Goal: Task Accomplishment & Management: Use online tool/utility

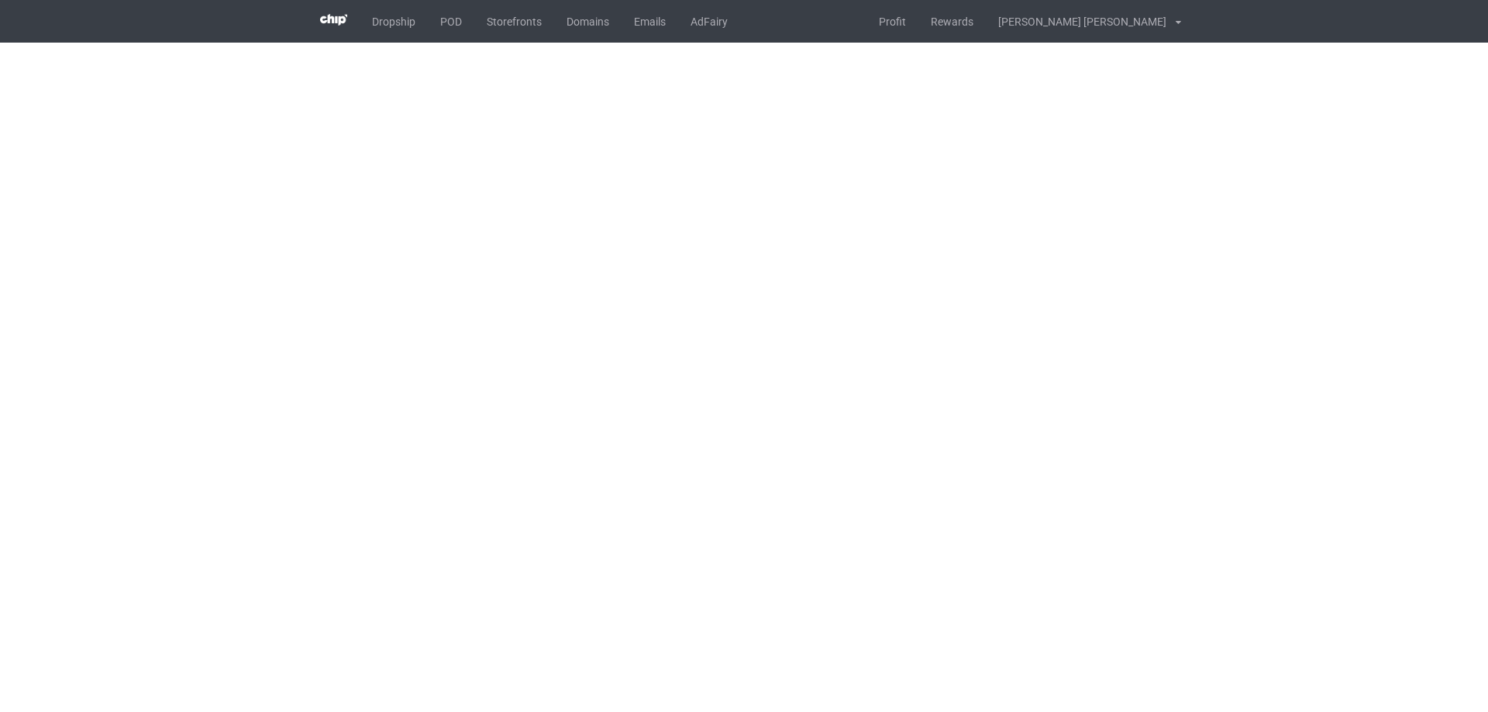
click at [941, 288] on body "Dropship POD Storefronts Domains Emails AdFairy Profit Rewards [PERSON_NAME] [P…" at bounding box center [744, 356] width 1488 height 712
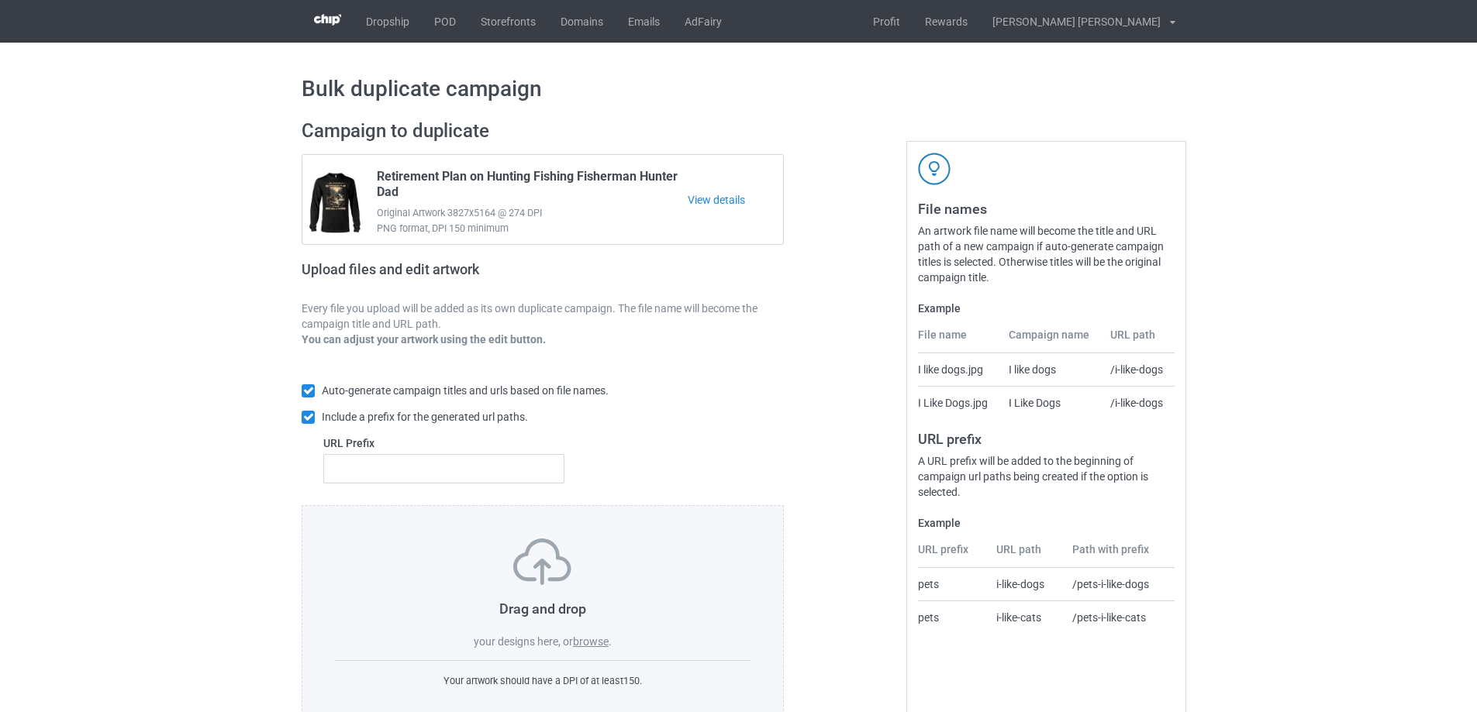
click at [598, 636] on label "browse" at bounding box center [591, 642] width 36 height 12
click at [0, 0] on input "browse" at bounding box center [0, 0] width 0 height 0
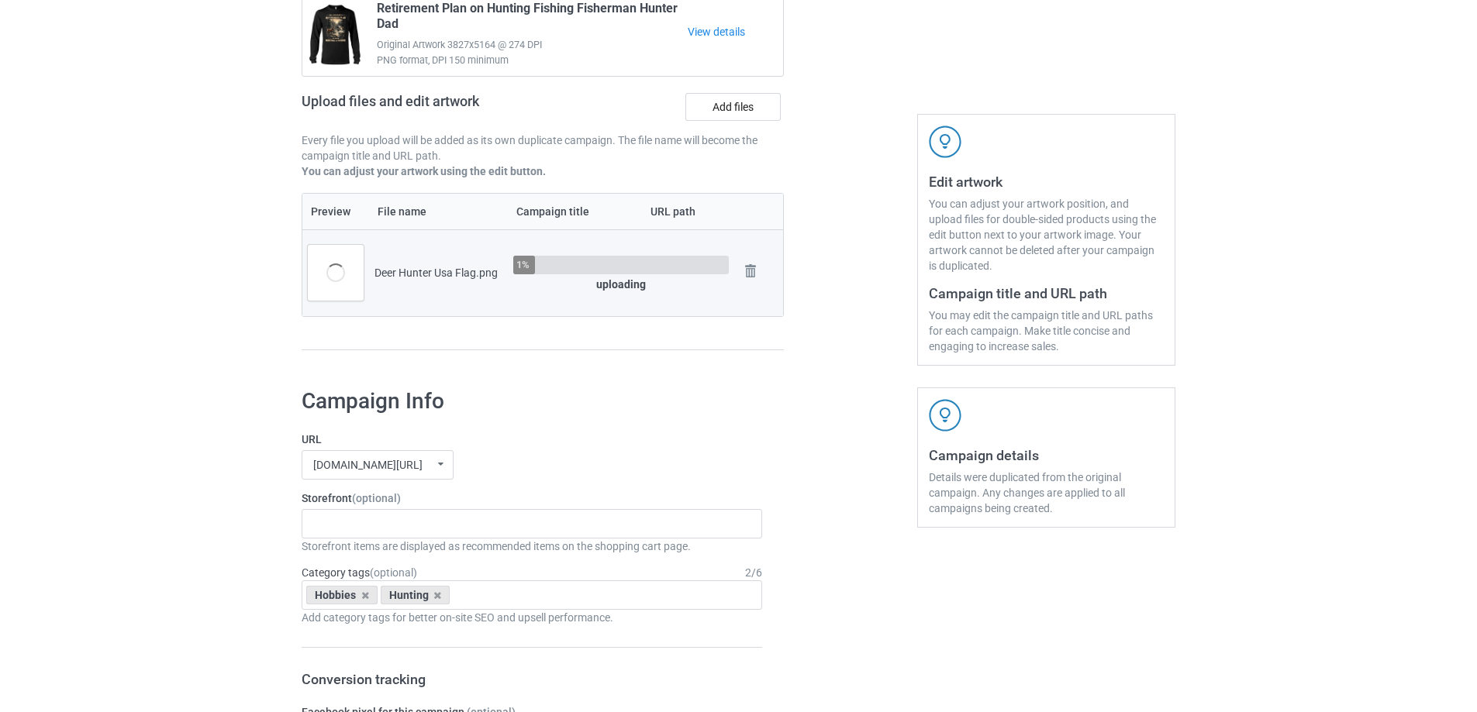
scroll to position [310, 0]
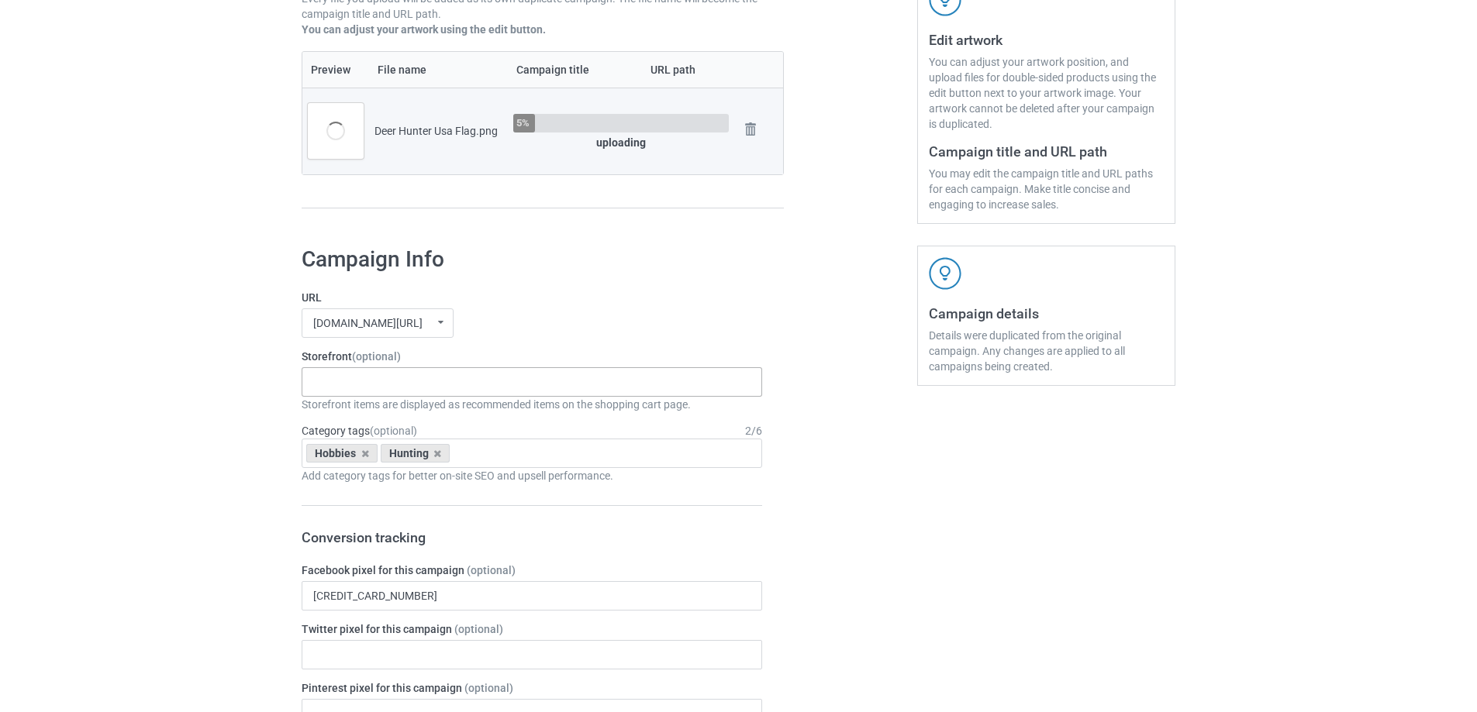
click at [391, 391] on div "Gifts For Bikers No Hobby [DATE] Hide And Seek World Champion Sasquatch I Love …" at bounding box center [532, 381] width 460 height 29
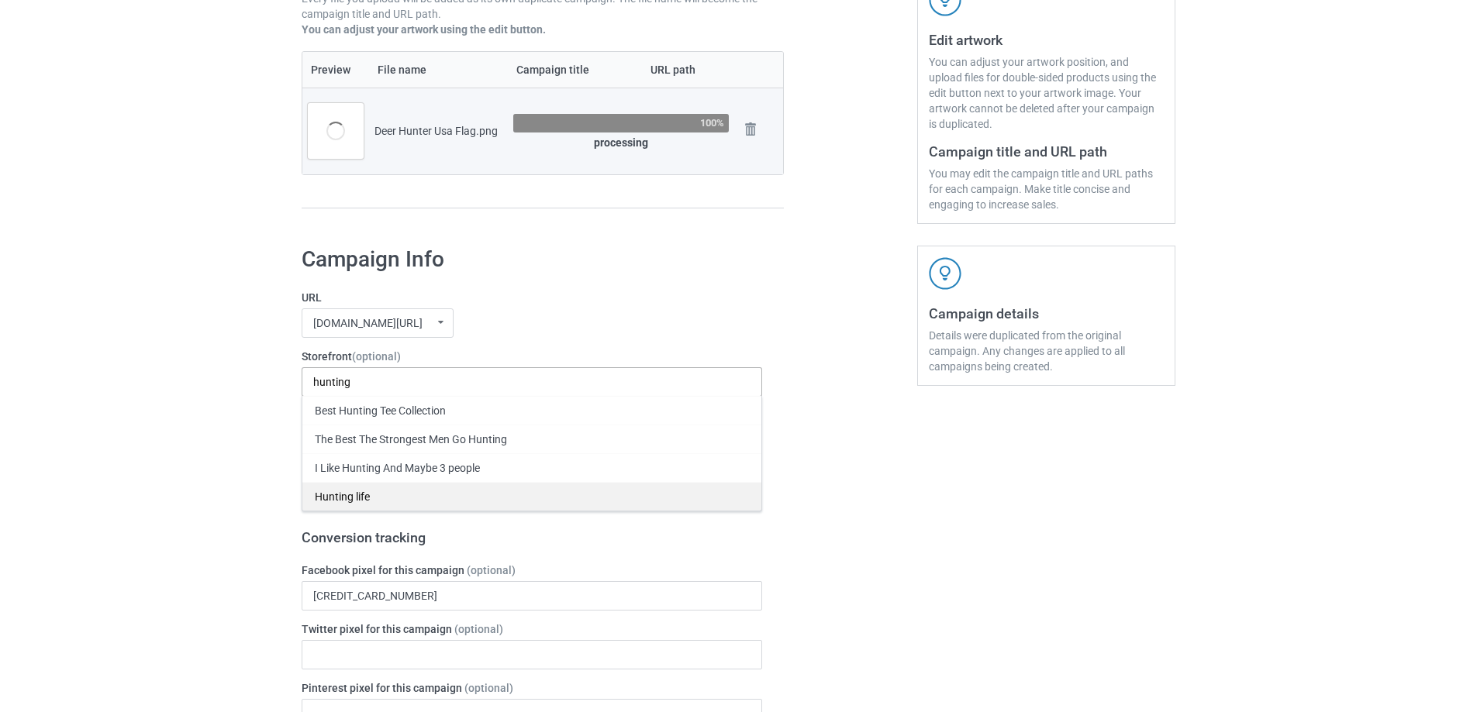
type input "hunting"
click at [346, 498] on div "Hunting life" at bounding box center [531, 496] width 459 height 29
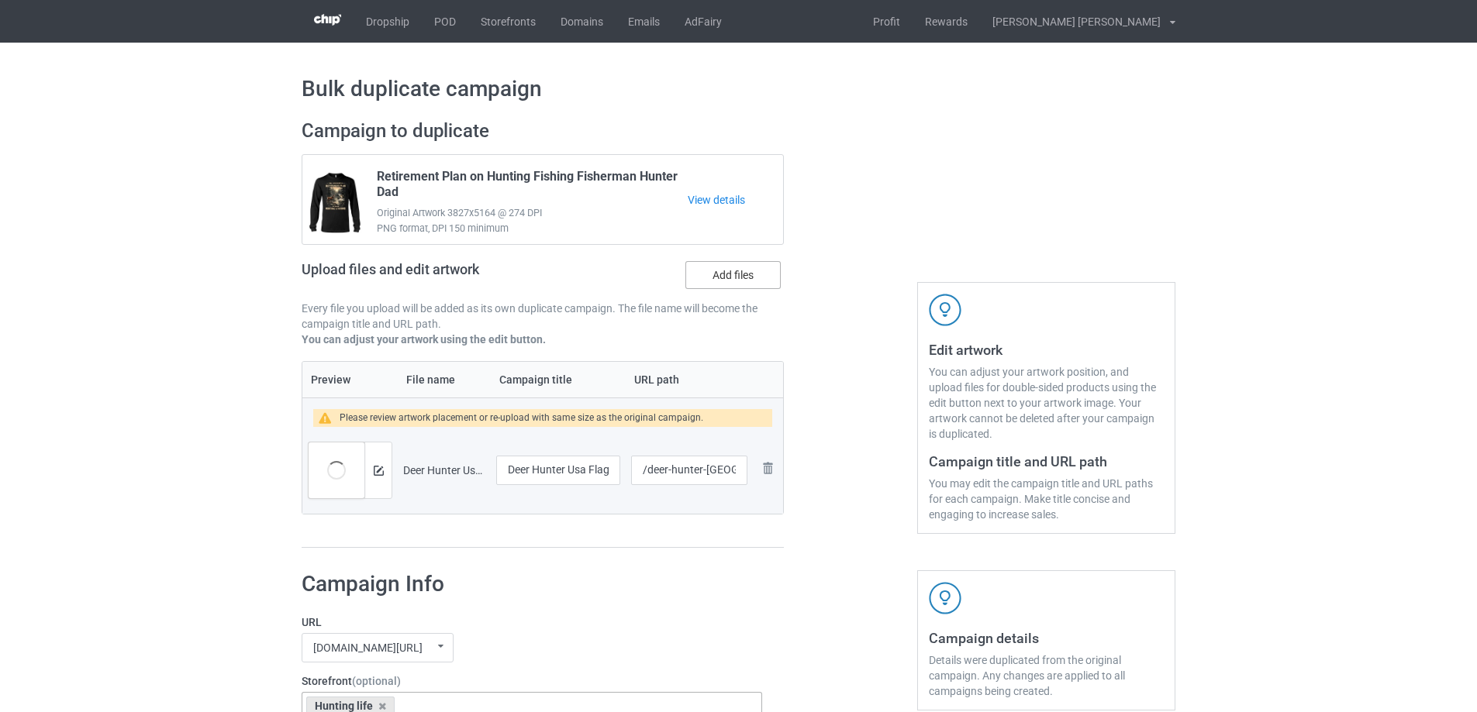
click at [736, 278] on label "Add files" at bounding box center [732, 275] width 95 height 28
click at [0, 0] on input "Add files" at bounding box center [0, 0] width 0 height 0
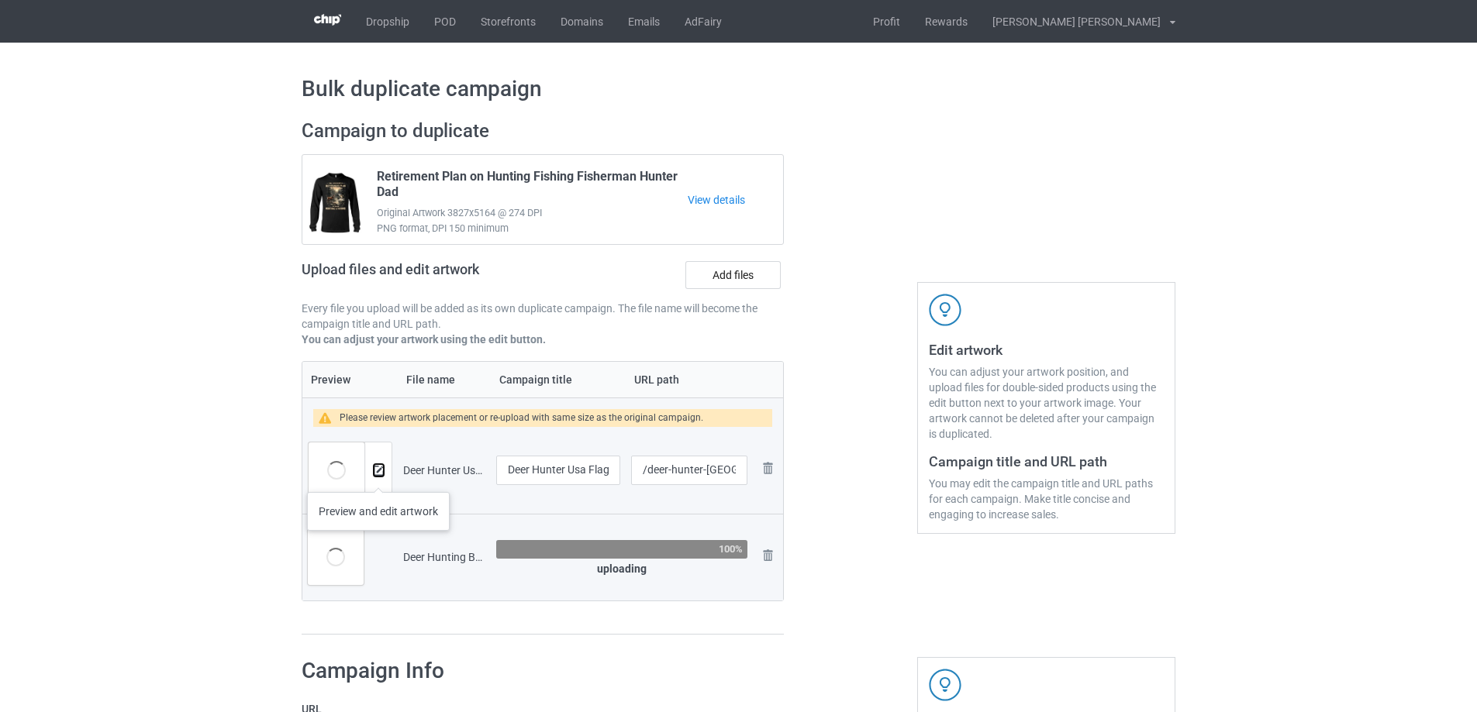
click at [378, 477] on button at bounding box center [379, 470] width 10 height 12
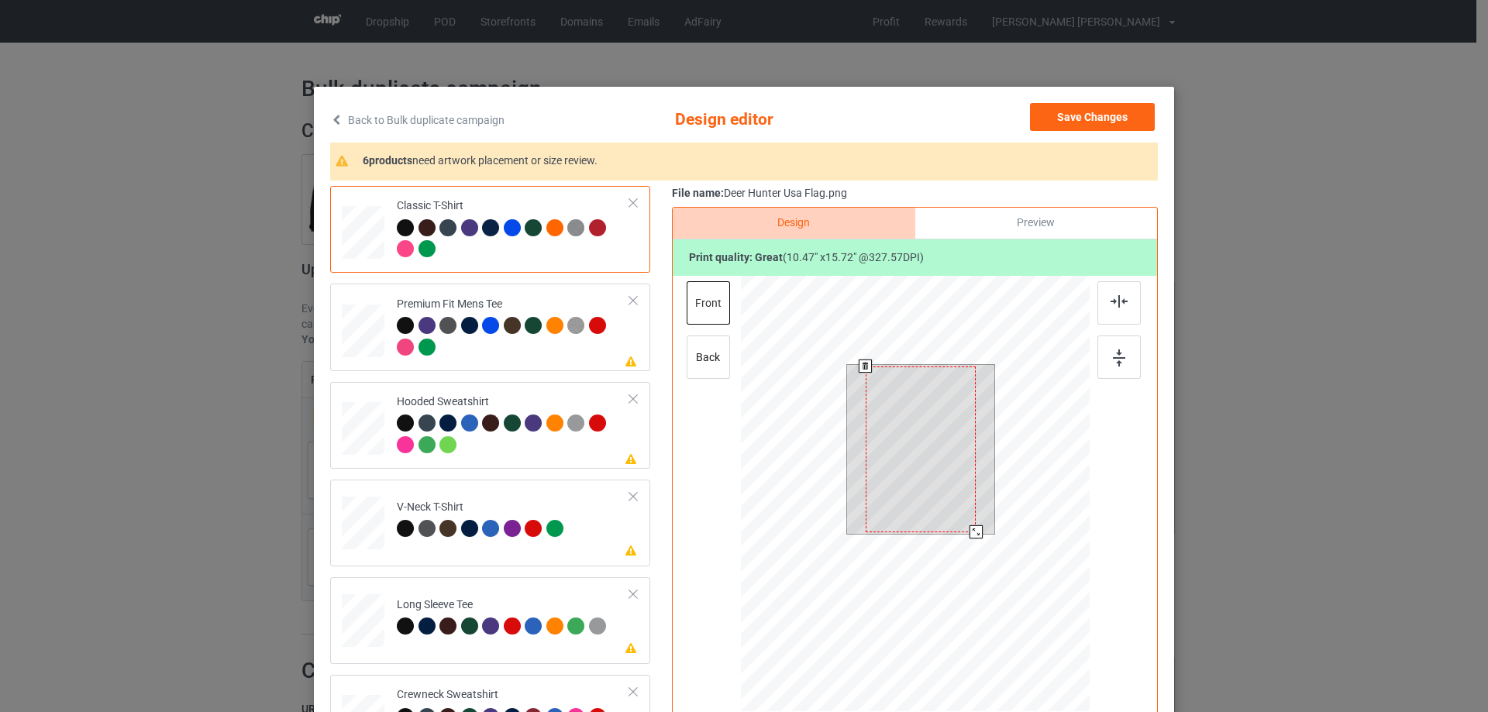
click at [971, 529] on div at bounding box center [976, 532] width 13 height 13
drag, startPoint x: 941, startPoint y: 468, endPoint x: 941, endPoint y: 454, distance: 14.0
click at [941, 454] on div at bounding box center [921, 448] width 110 height 166
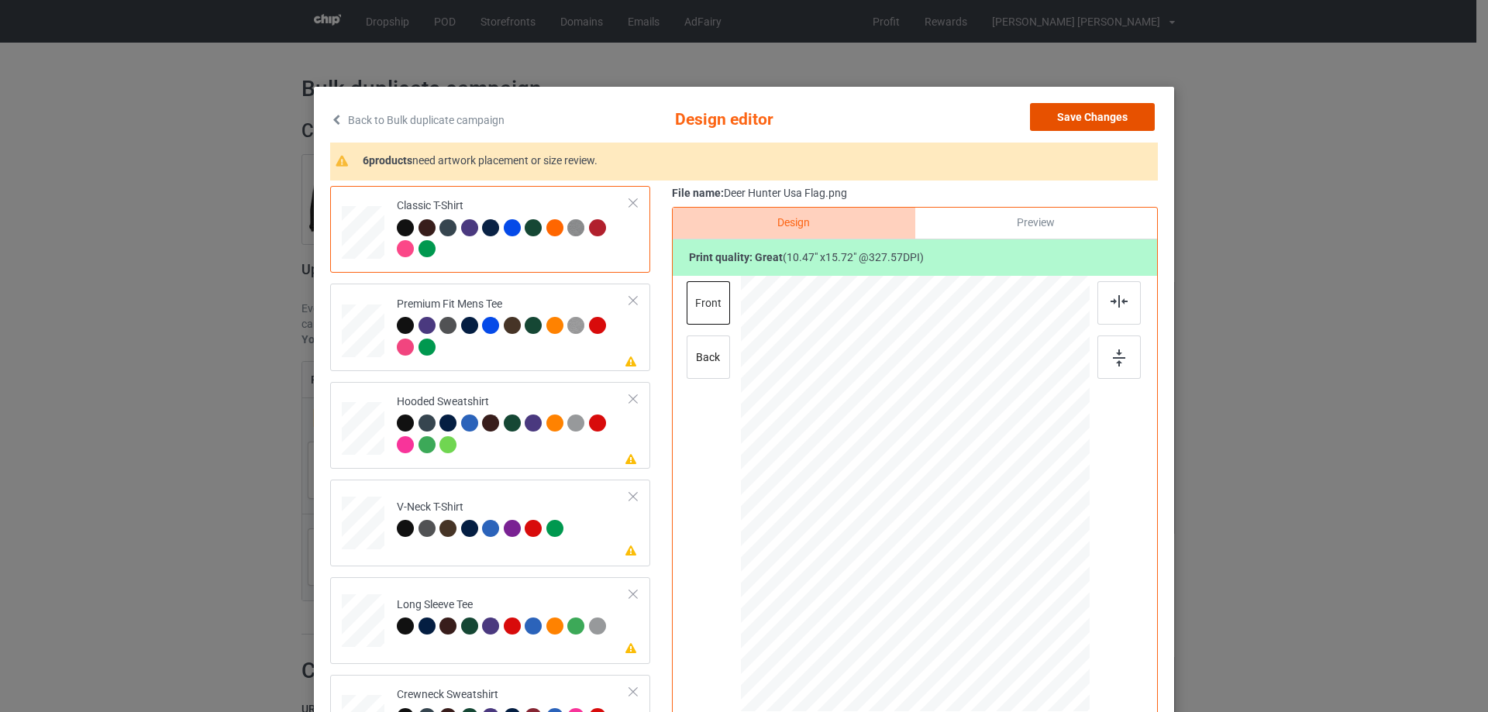
click at [1085, 119] on button "Save Changes" at bounding box center [1092, 117] width 125 height 28
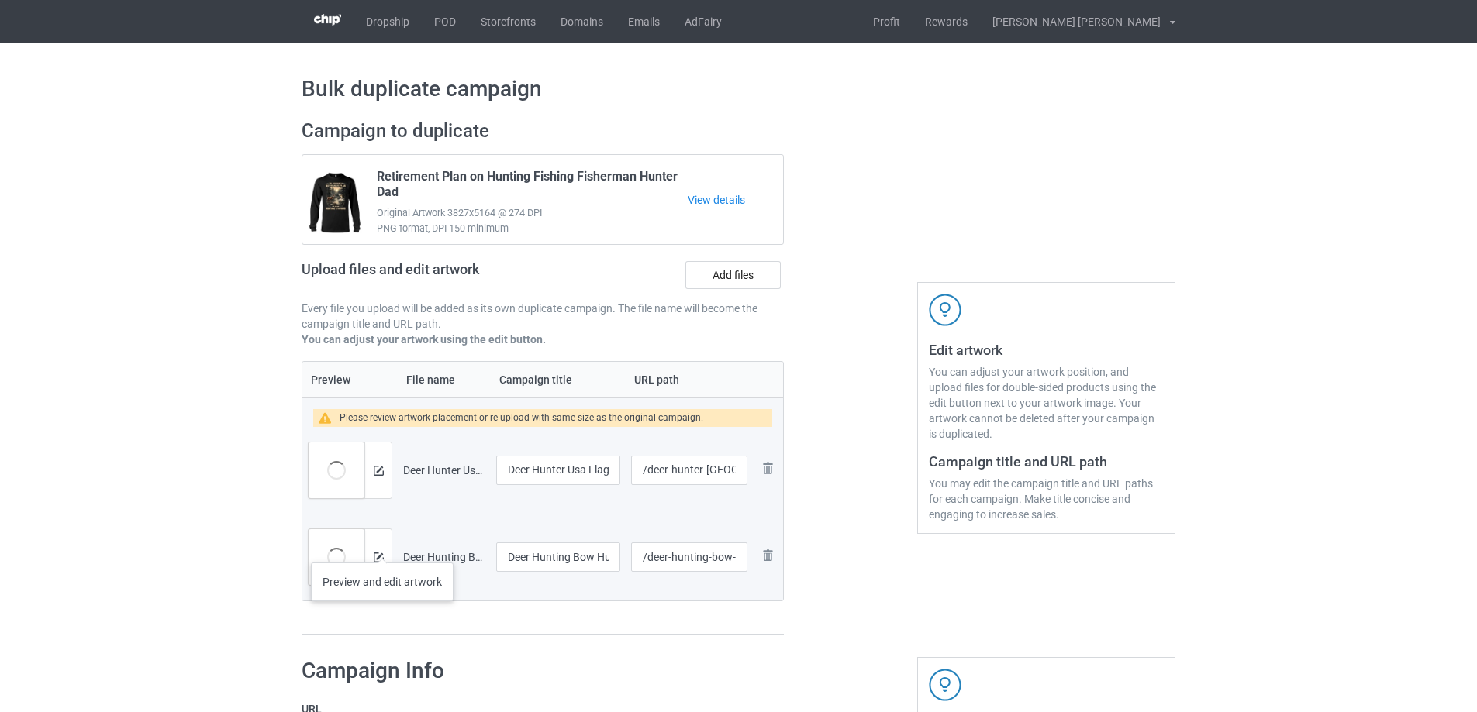
click at [382, 547] on div at bounding box center [377, 557] width 27 height 56
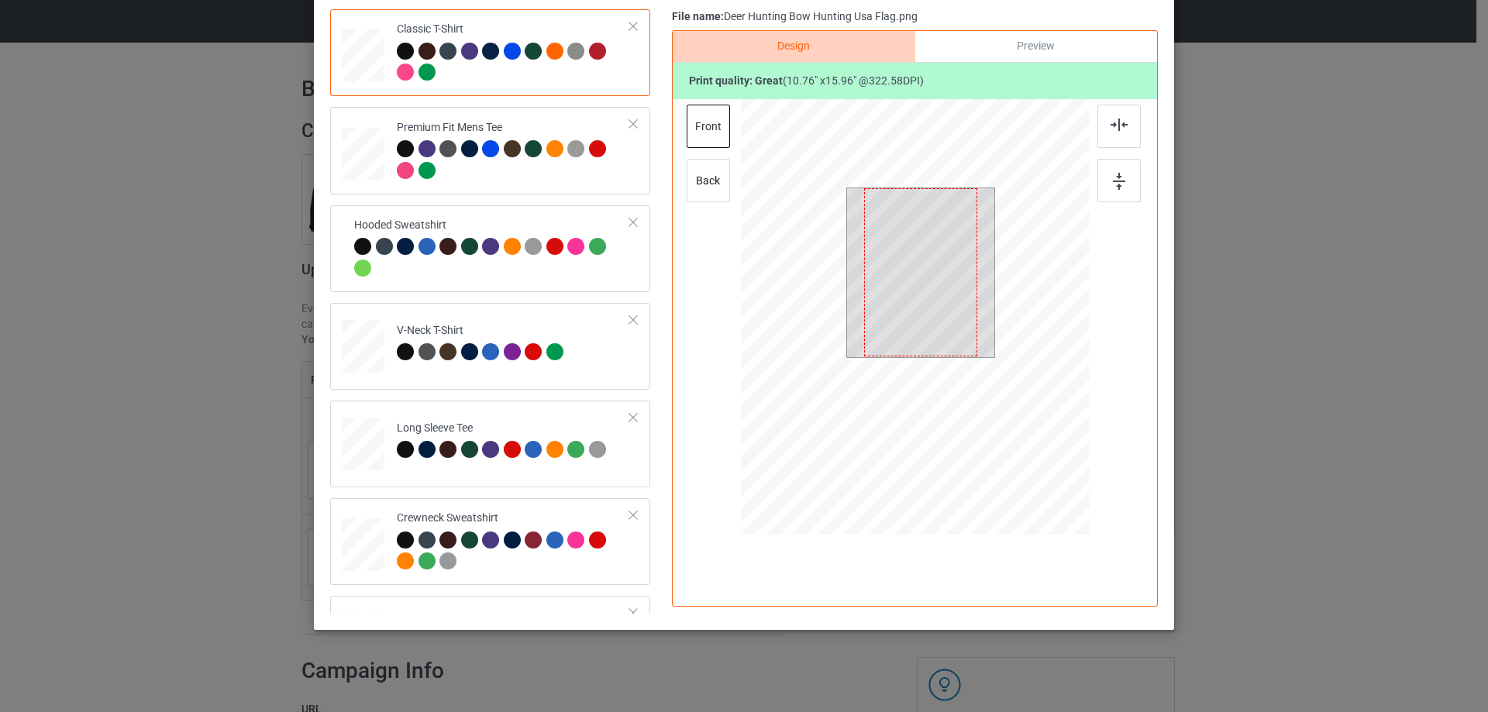
scroll to position [182, 0]
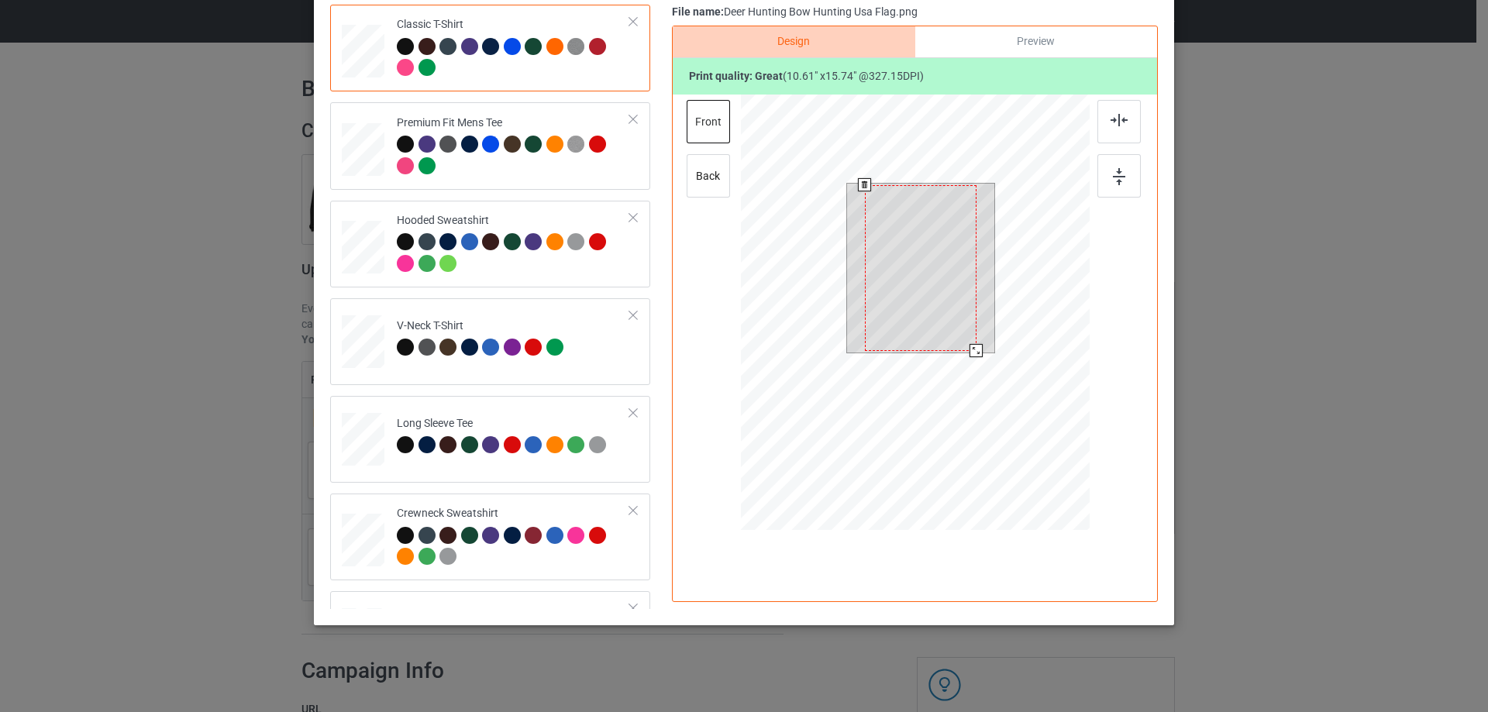
click at [974, 351] on div at bounding box center [976, 350] width 13 height 13
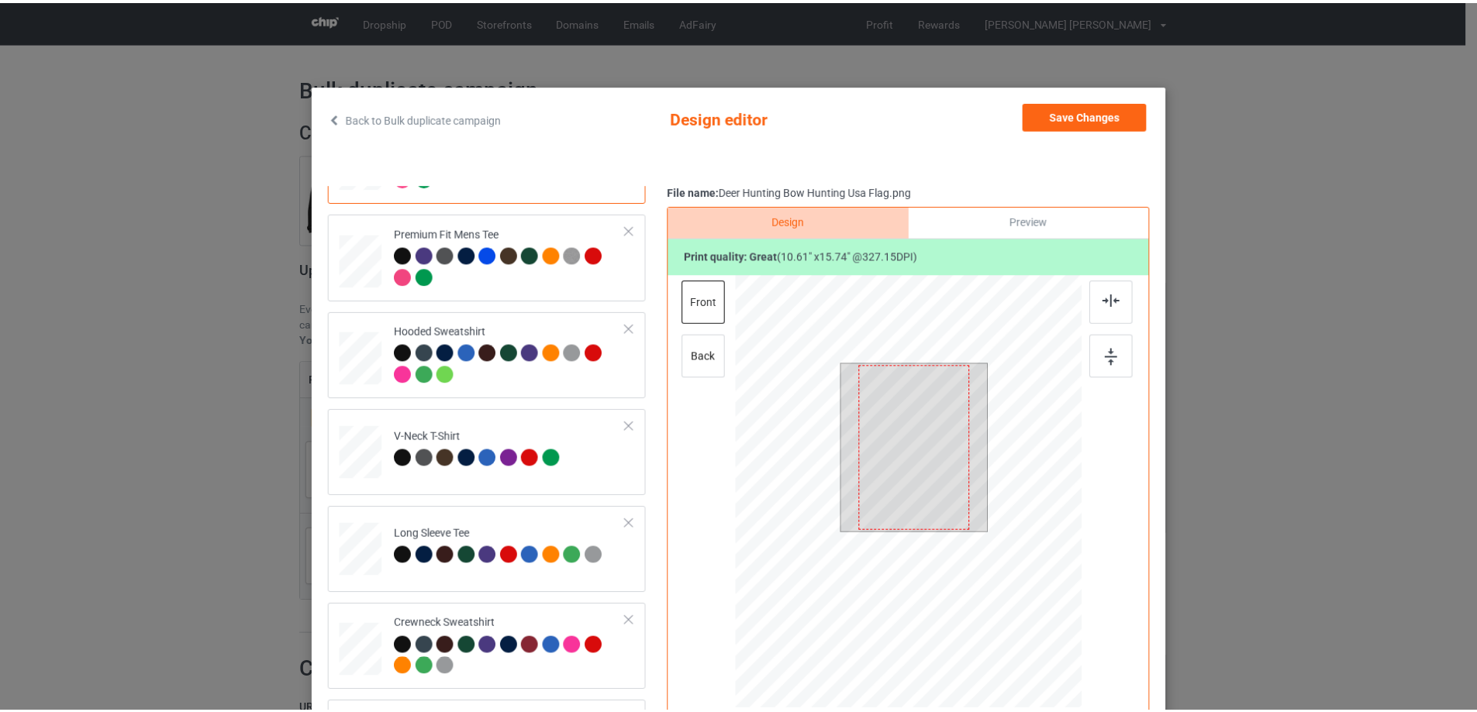
scroll to position [0, 0]
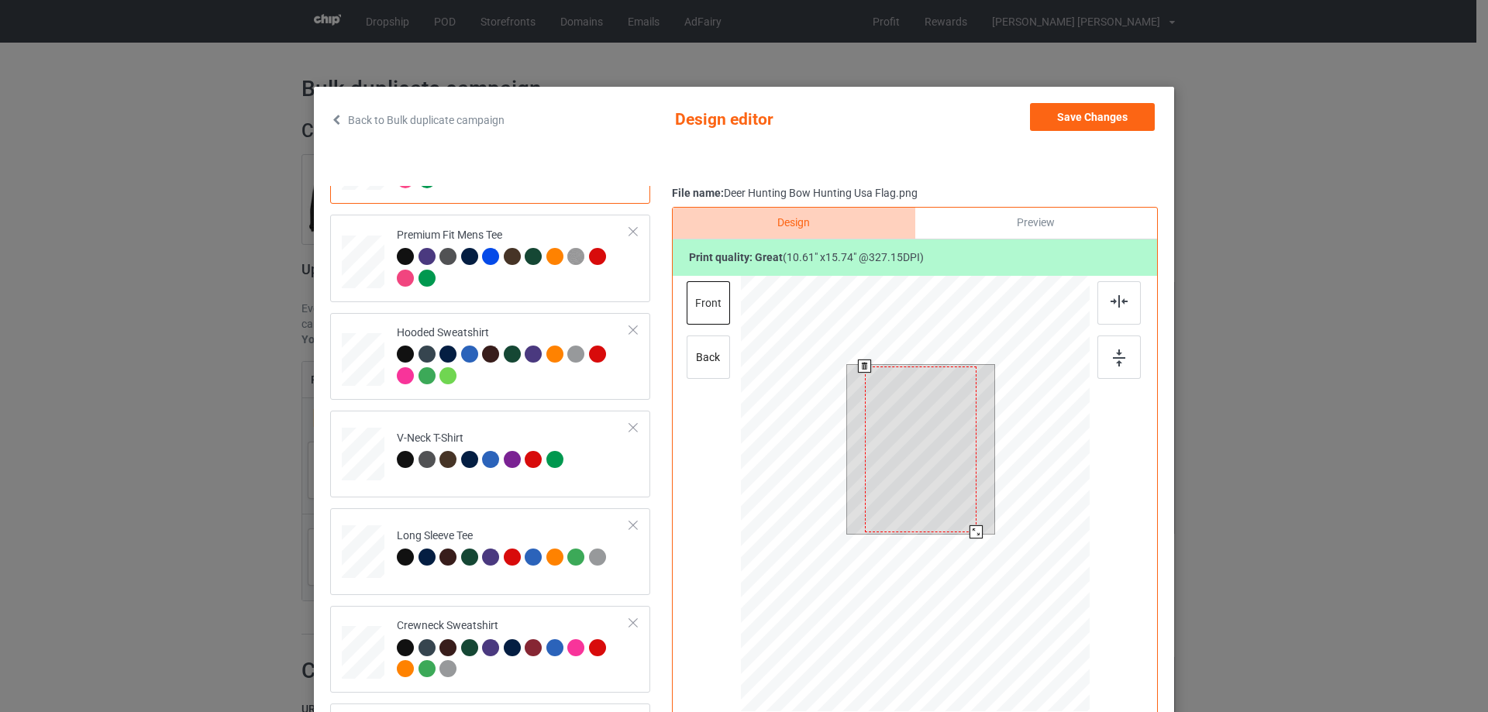
click at [901, 457] on div at bounding box center [921, 450] width 112 height 166
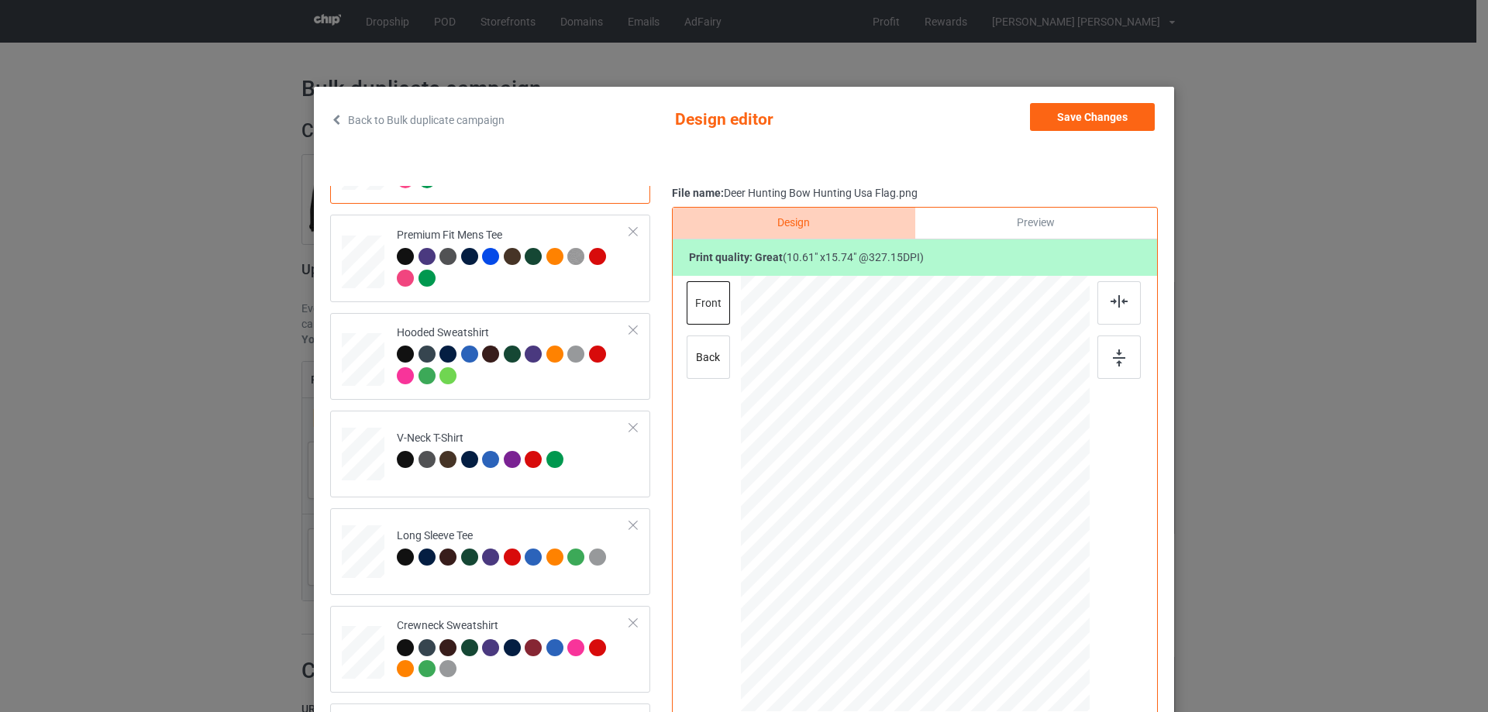
click at [1039, 223] on div "Preview" at bounding box center [1036, 223] width 242 height 31
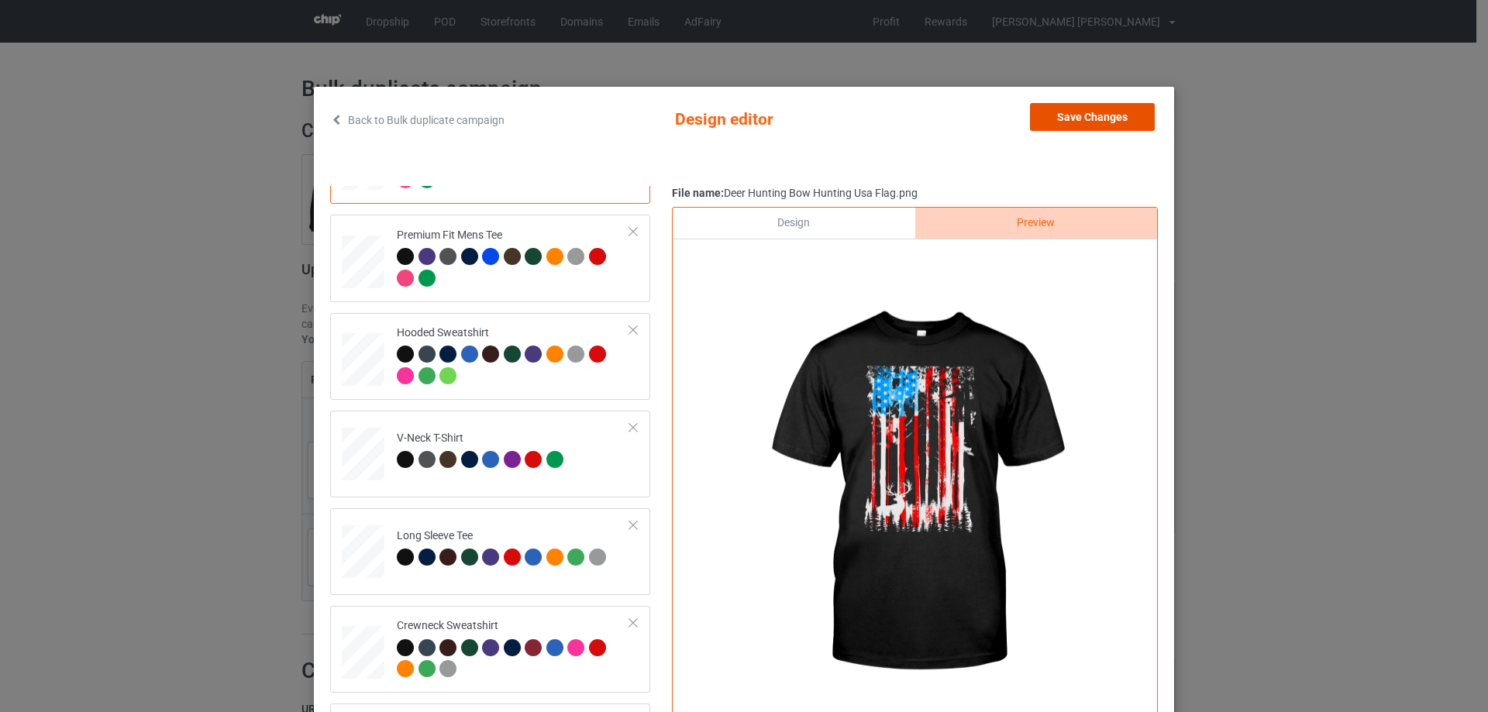
click at [1067, 110] on button "Save Changes" at bounding box center [1092, 117] width 125 height 28
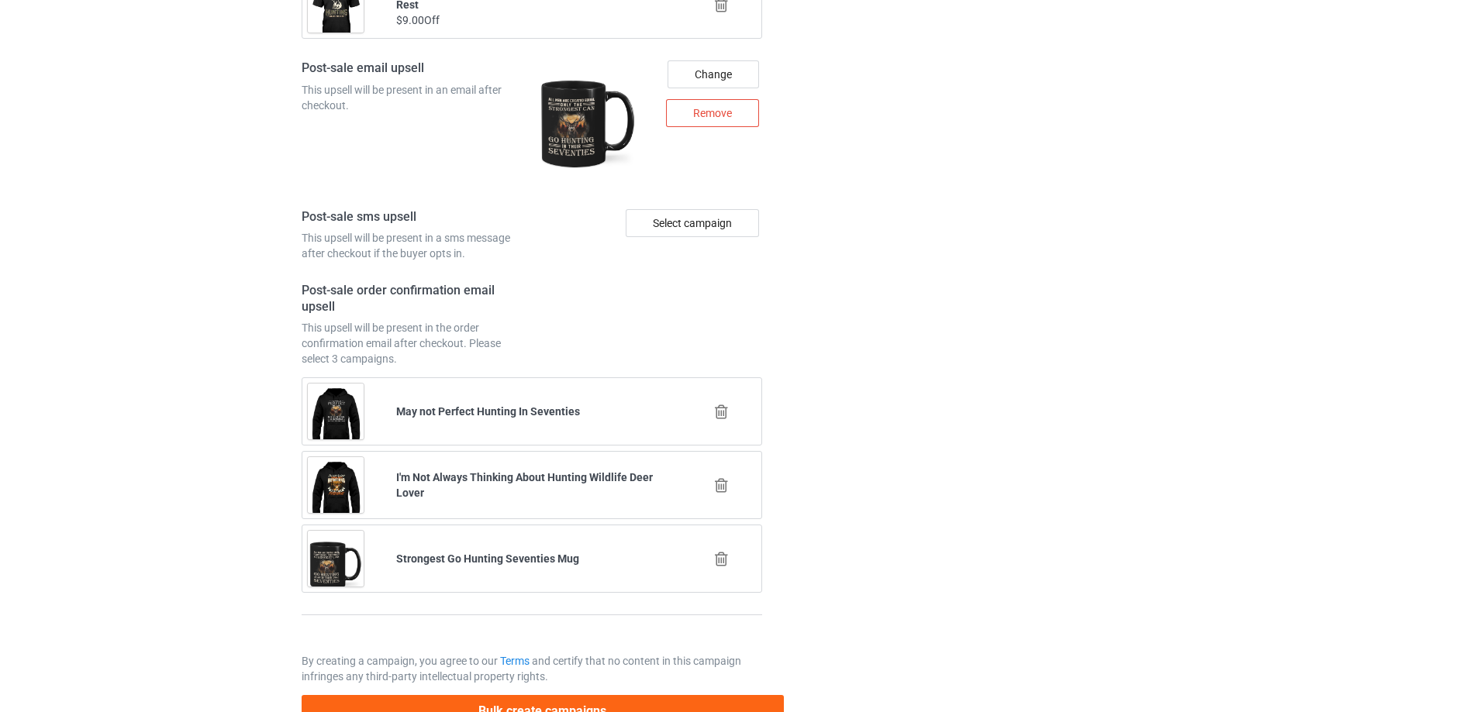
scroll to position [2206, 0]
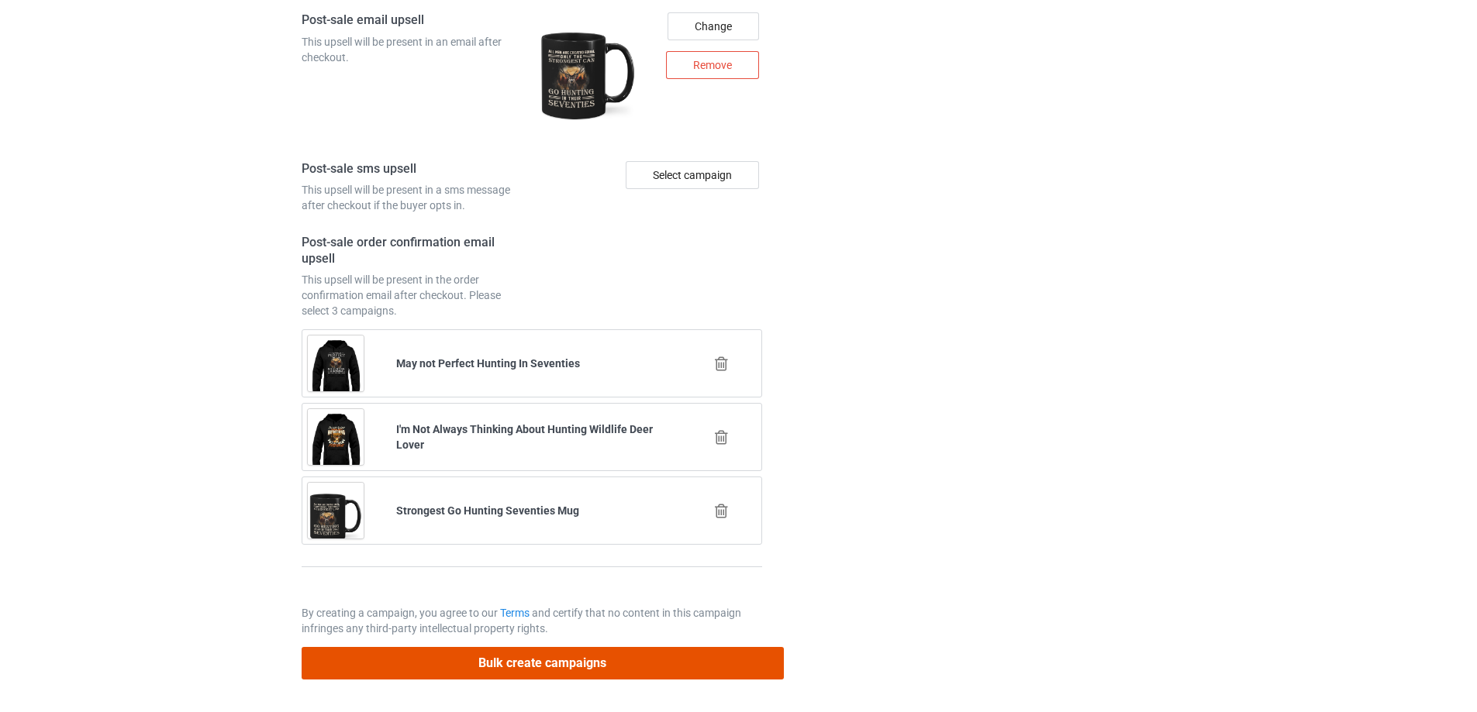
click at [528, 660] on button "Bulk create campaigns" at bounding box center [543, 663] width 482 height 32
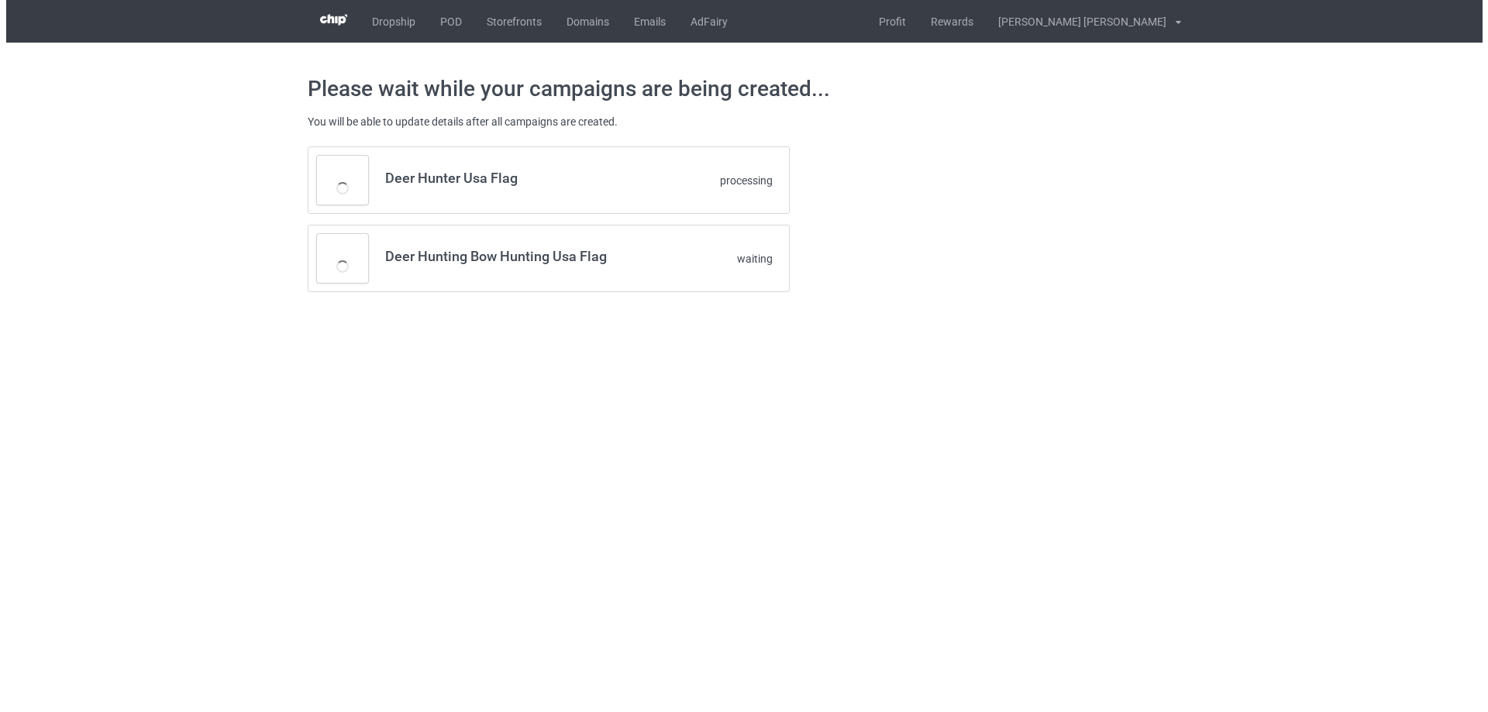
scroll to position [0, 0]
